Goal: Task Accomplishment & Management: Complete application form

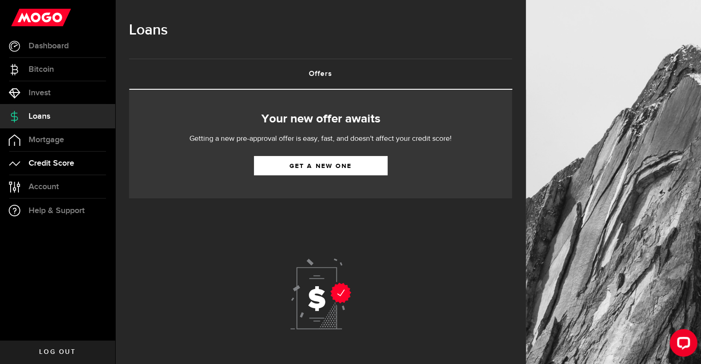
click at [59, 162] on span "Credit Score" at bounding box center [52, 163] width 46 height 8
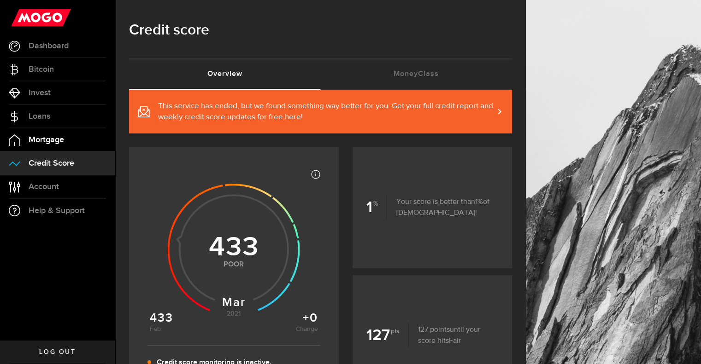
click at [59, 137] on span "Mortgage" at bounding box center [46, 140] width 35 height 8
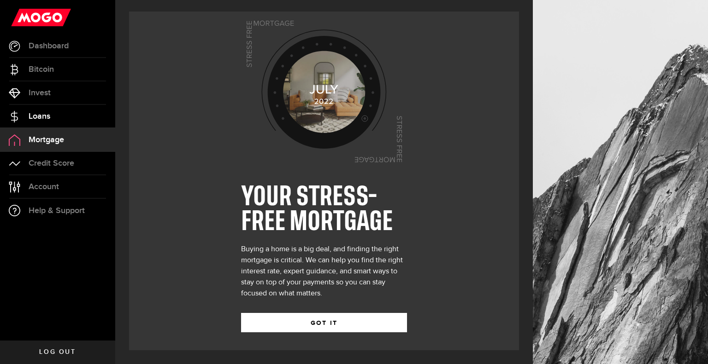
click at [60, 116] on link "Loans" at bounding box center [57, 116] width 115 height 23
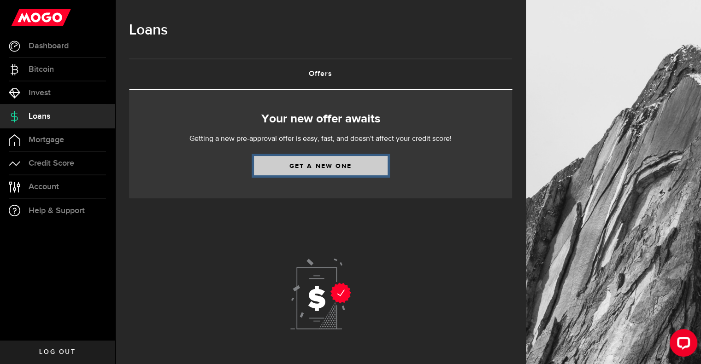
click at [334, 167] on link "Get a new one" at bounding box center [321, 165] width 134 height 19
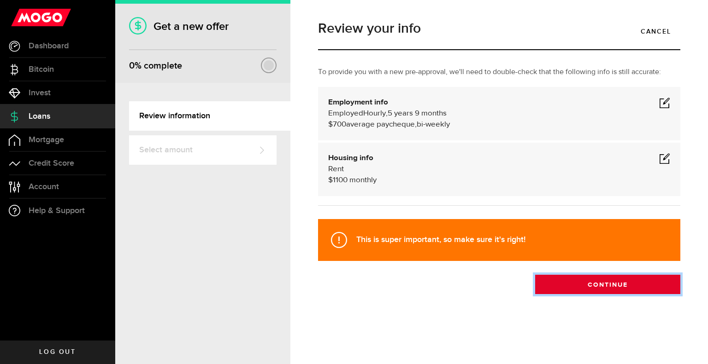
click at [595, 285] on button "Continue" at bounding box center [607, 284] width 145 height 19
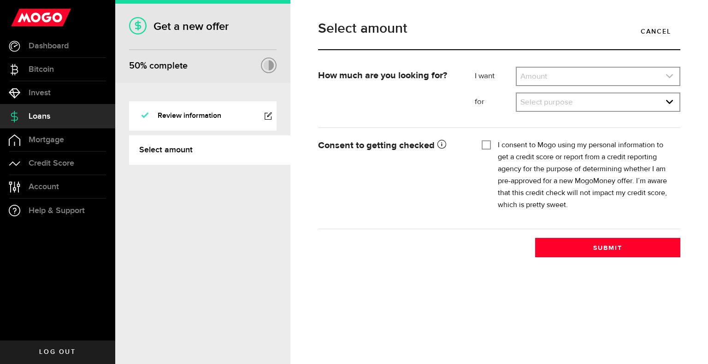
click at [547, 77] on link "expand select" at bounding box center [597, 77] width 163 height 18
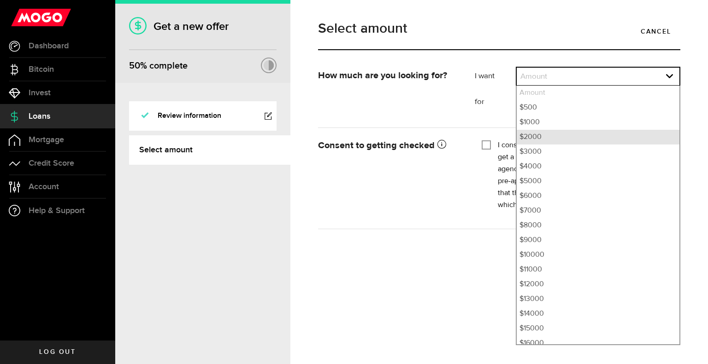
click at [543, 138] on li "$2000" at bounding box center [597, 137] width 163 height 15
select select "2000"
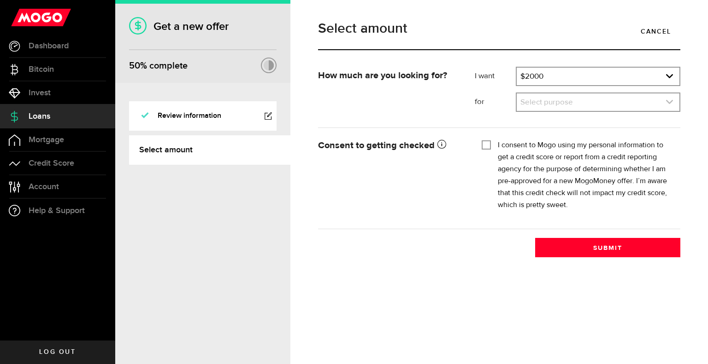
click at [542, 104] on link "expand select" at bounding box center [597, 103] width 163 height 18
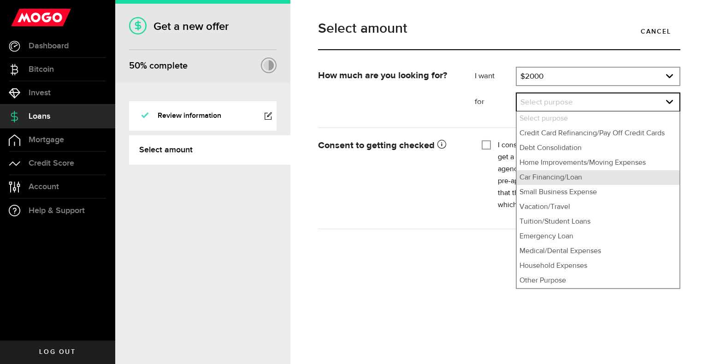
click at [583, 176] on li "Car Financing/Loan" at bounding box center [597, 177] width 163 height 15
select select "Car Financing/Loan"
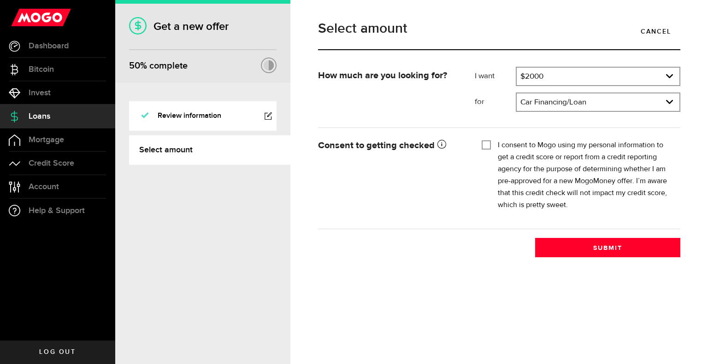
click at [488, 142] on input "I consent to Mogo using my personal information to get a credit score or report…" at bounding box center [485, 144] width 9 height 9
checkbox input "true"
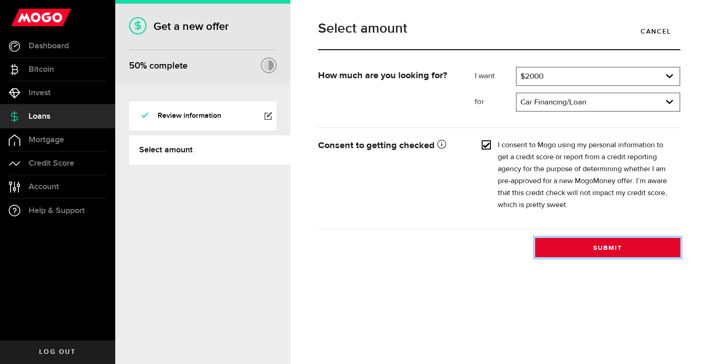
click at [617, 247] on button "Submit" at bounding box center [607, 247] width 145 height 19
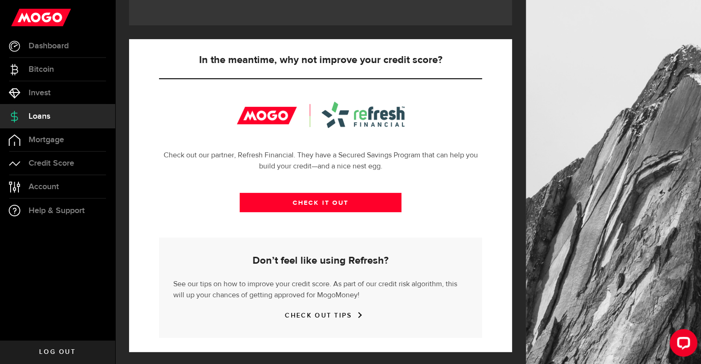
scroll to position [300, 0]
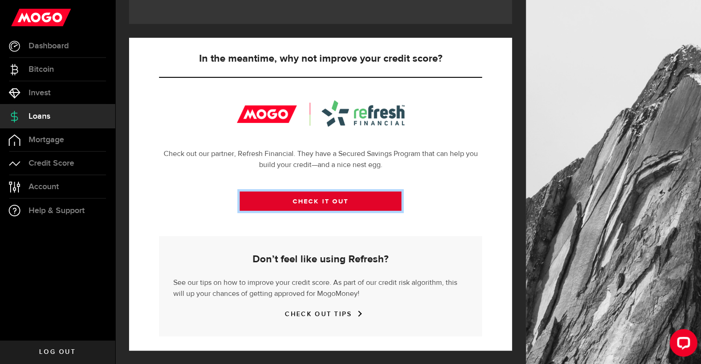
click at [328, 201] on link "CHECK IT OUT" at bounding box center [321, 201] width 162 height 19
